Goal: Task Accomplishment & Management: Use online tool/utility

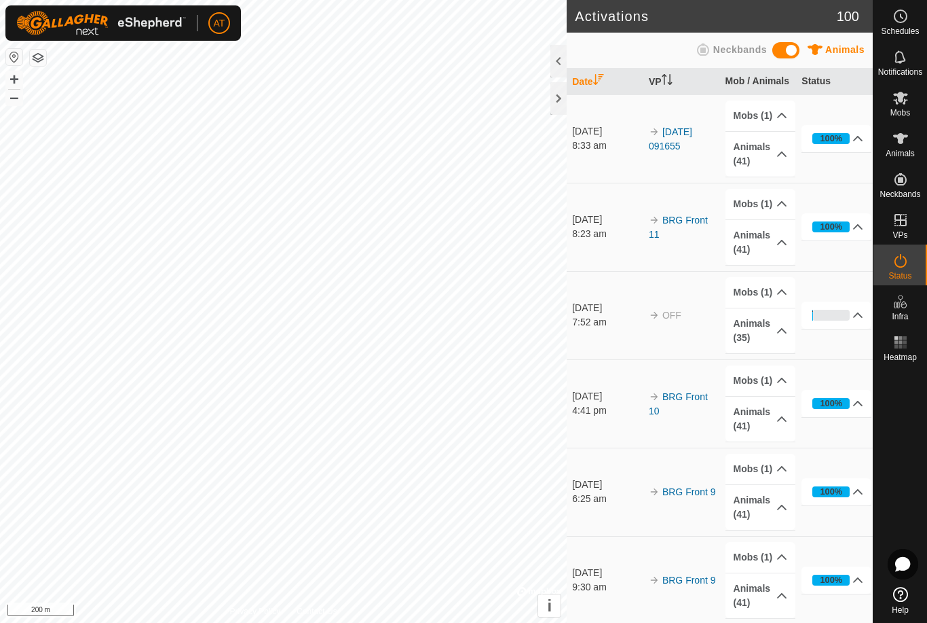
click at [567, 98] on div at bounding box center [559, 98] width 16 height 33
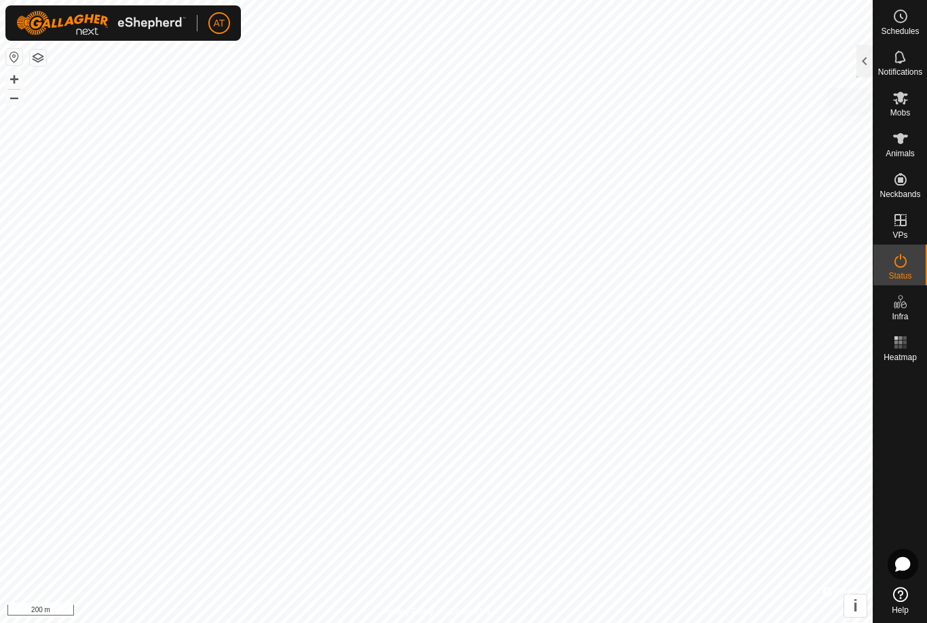
click at [900, 110] on span "Mobs" at bounding box center [901, 113] width 20 height 8
click at [862, 52] on div at bounding box center [865, 61] width 16 height 33
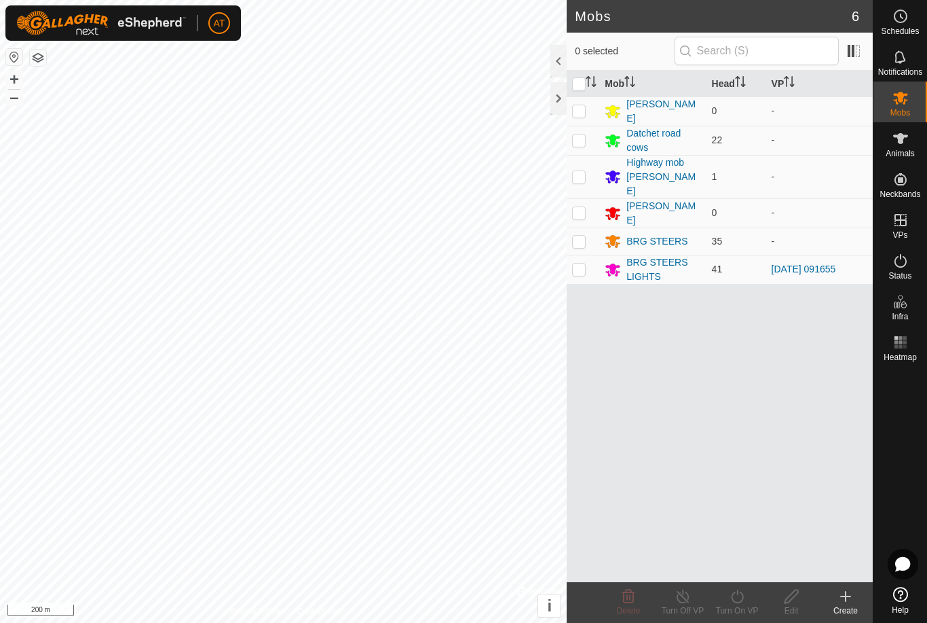
click at [581, 263] on p-checkbox at bounding box center [579, 268] width 14 height 11
checkbox input "true"
click at [739, 596] on icon at bounding box center [737, 596] width 17 height 16
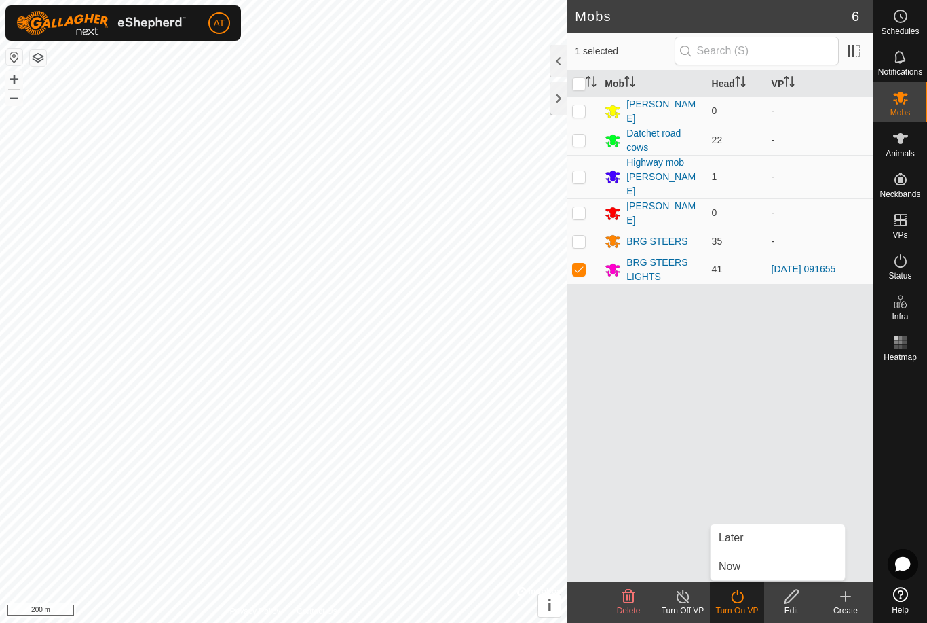
click at [733, 570] on span "Now" at bounding box center [730, 566] width 22 height 16
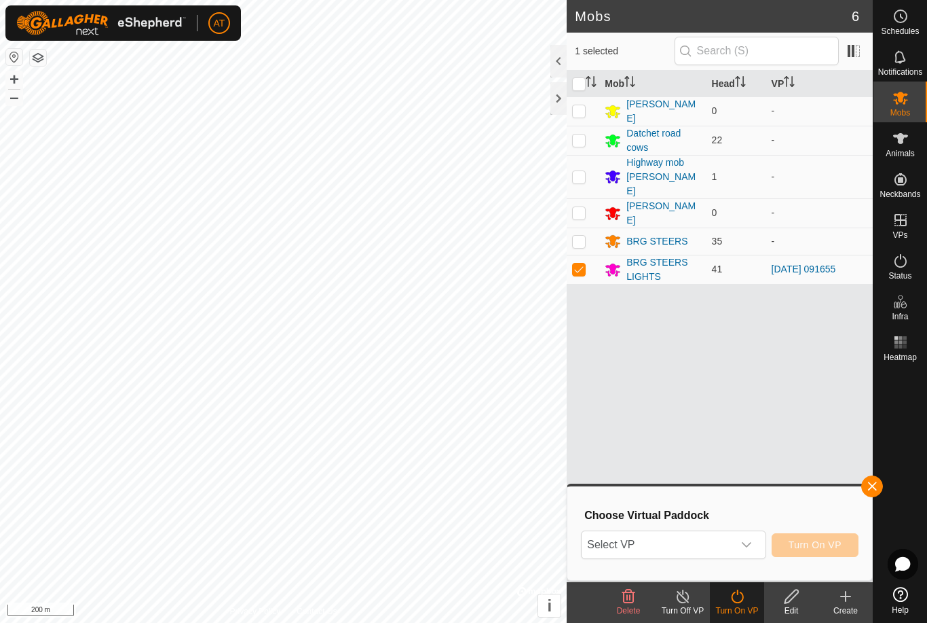
click at [752, 540] on icon "dropdown trigger" at bounding box center [746, 544] width 11 height 11
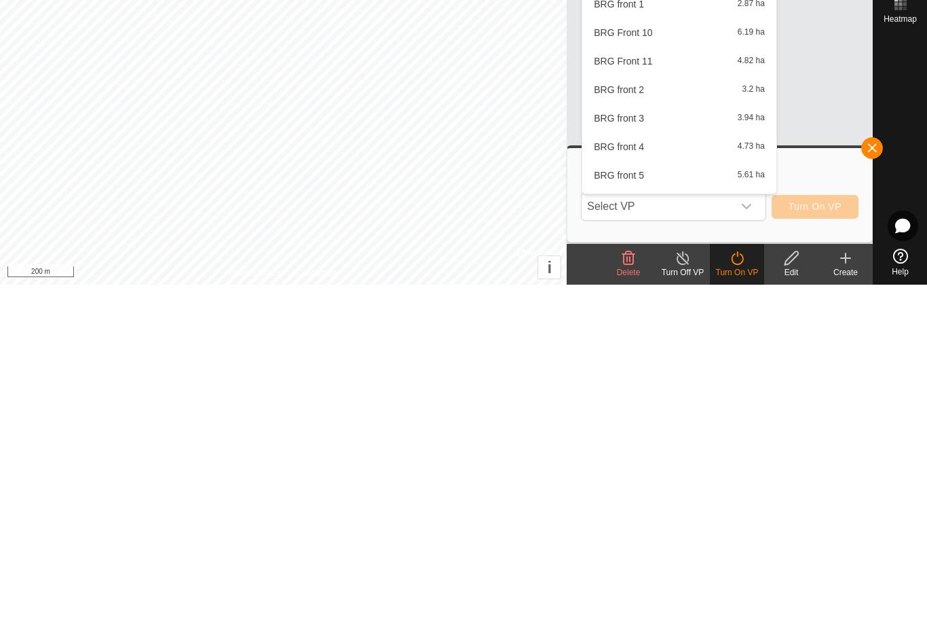
scroll to position [735, 0]
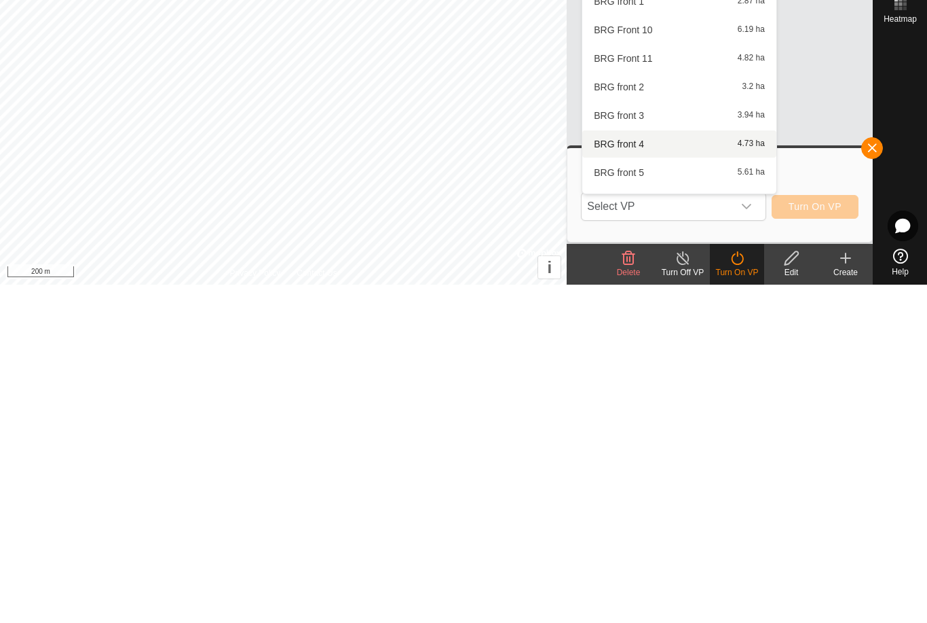
click at [738, 477] on span "4.73 ha" at bounding box center [751, 482] width 27 height 10
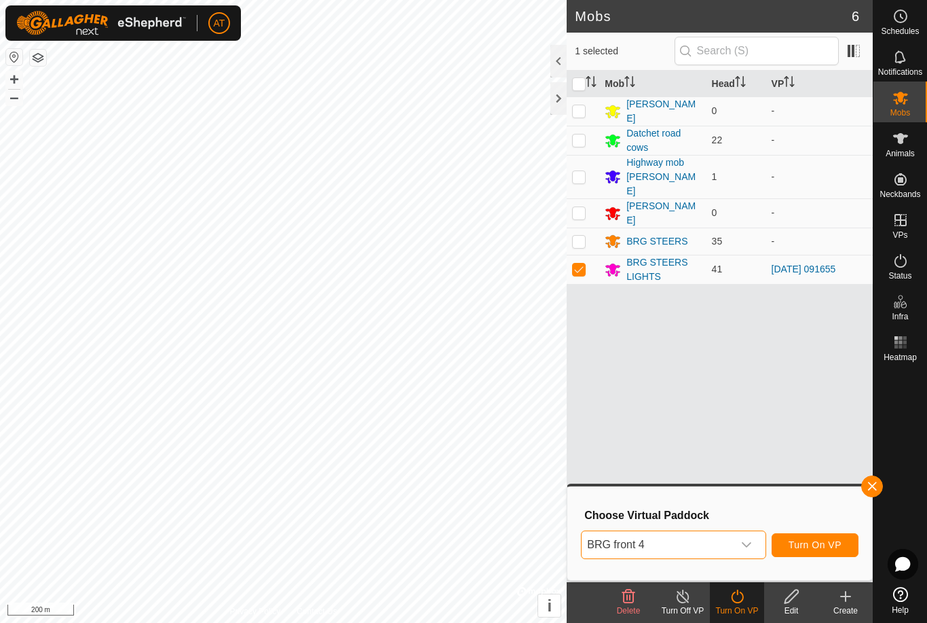
click at [761, 540] on p-select "BRG front 4" at bounding box center [673, 544] width 185 height 29
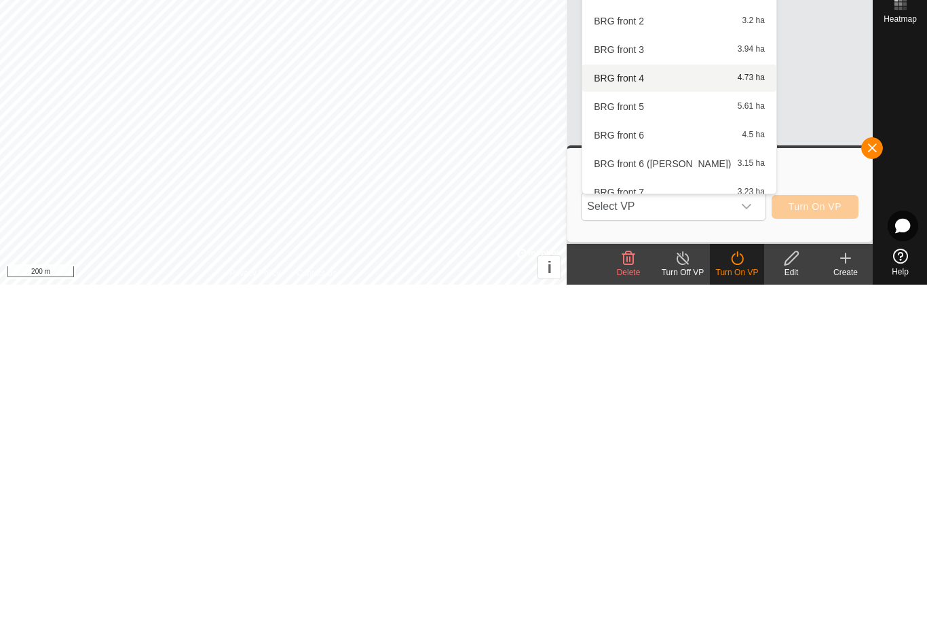
scroll to position [794, 0]
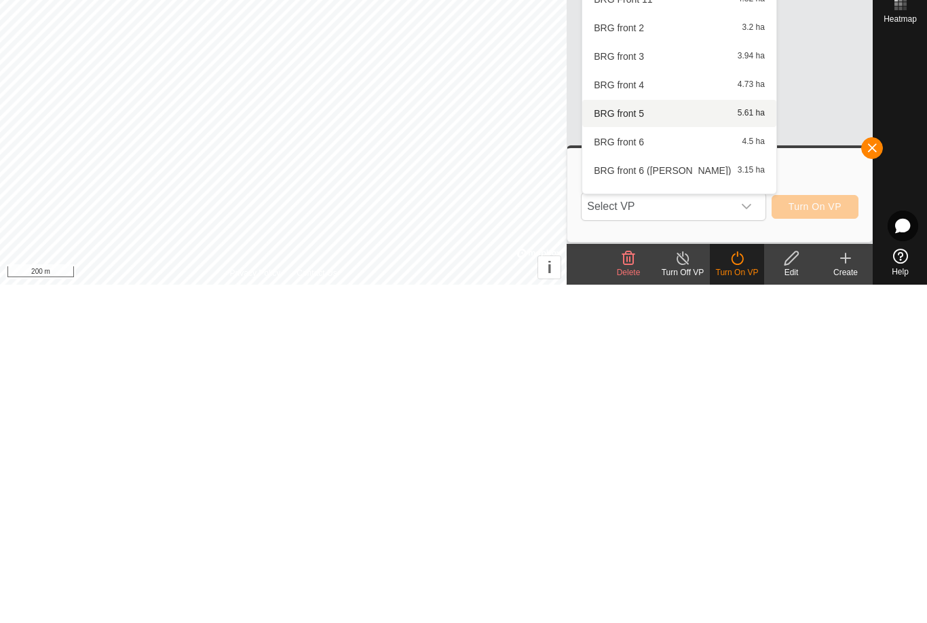
click at [698, 443] on div "BRG front 5 5.61 ha" at bounding box center [680, 451] width 178 height 16
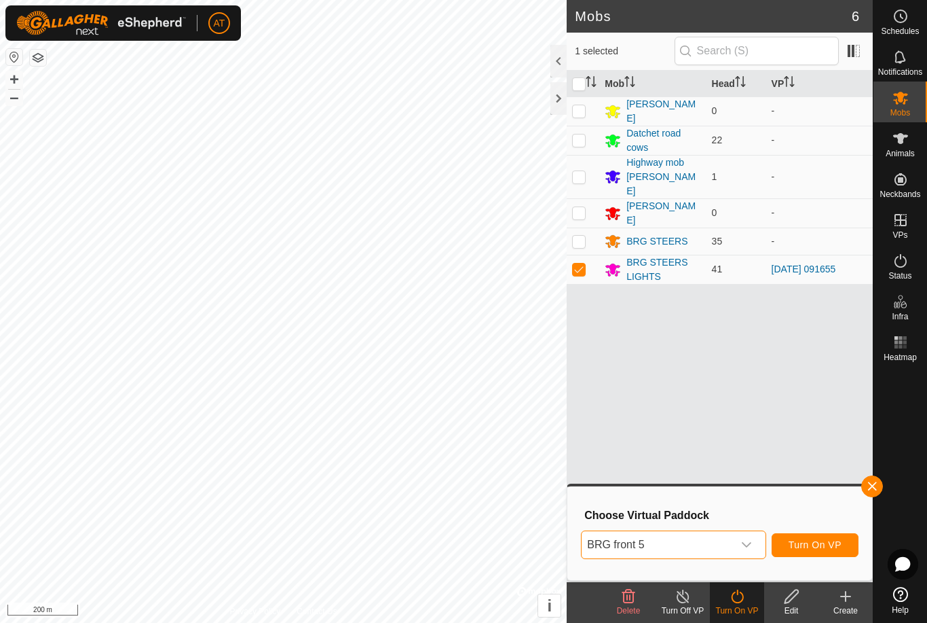
click at [876, 489] on span "button" at bounding box center [872, 486] width 11 height 11
